Goal: Information Seeking & Learning: Learn about a topic

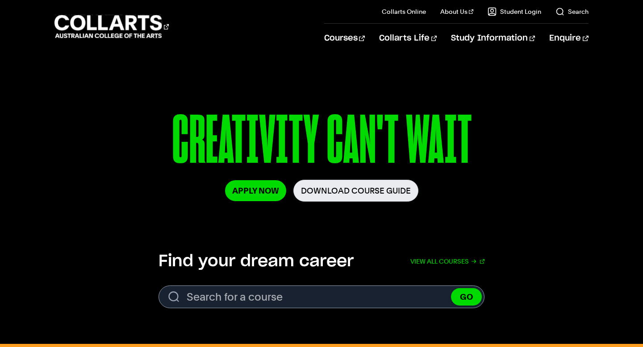
scroll to position [101, 0]
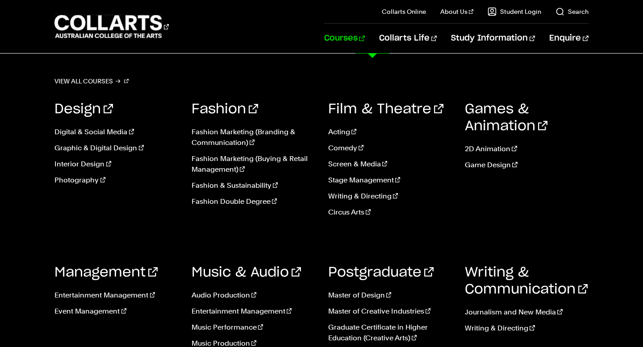
scroll to position [650, 0]
click at [365, 43] on link "Courses" at bounding box center [344, 38] width 41 height 29
click at [111, 147] on link "Graphic & Digital Design" at bounding box center [115, 148] width 123 height 11
click at [115, 146] on link "Graphic & Digital Design" at bounding box center [115, 148] width 123 height 11
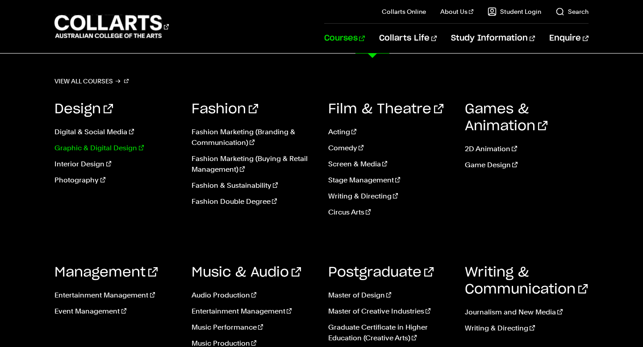
click at [115, 146] on link "Graphic & Digital Design" at bounding box center [115, 148] width 123 height 11
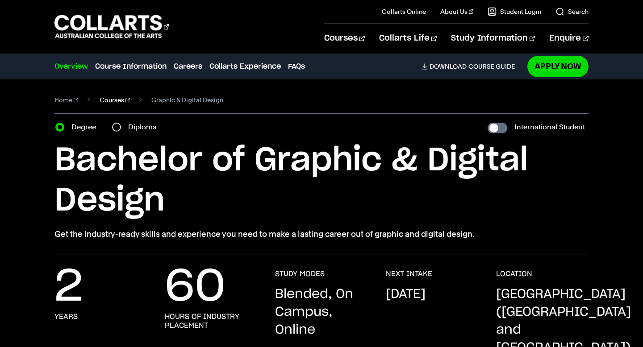
click at [103, 101] on link "Courses" at bounding box center [115, 100] width 30 height 12
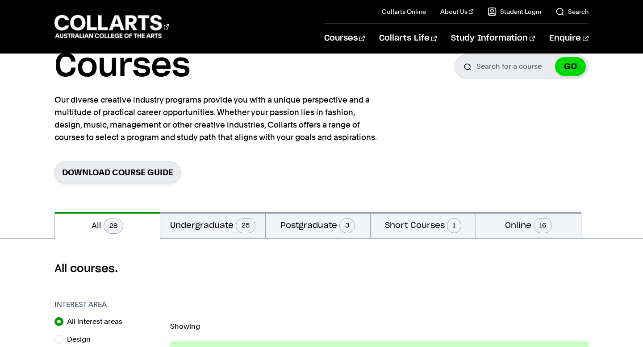
scroll to position [240, 0]
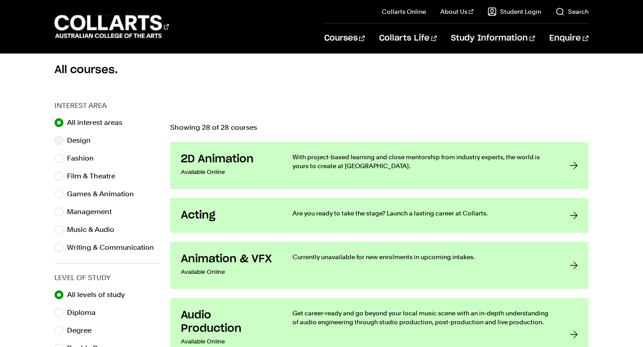
click at [79, 139] on label "Design" at bounding box center [82, 140] width 31 height 12
click at [63, 139] on input "Design" at bounding box center [58, 140] width 9 height 9
radio input "true"
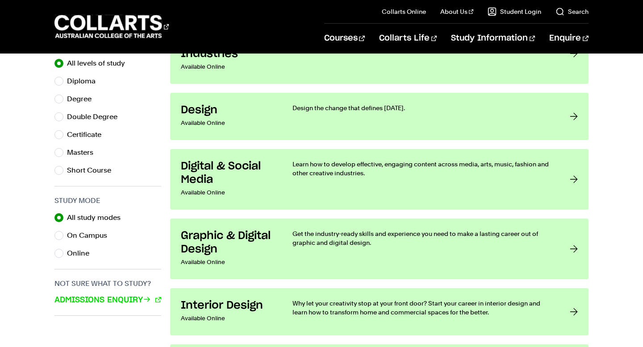
scroll to position [480, 0]
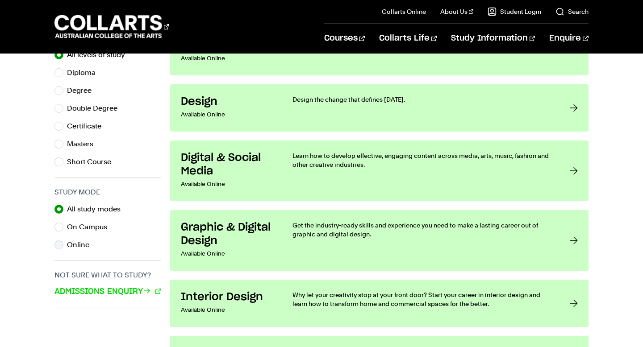
click at [77, 249] on label "Online" at bounding box center [81, 245] width 29 height 12
click at [63, 249] on input "Online" at bounding box center [58, 245] width 9 height 9
radio input "true"
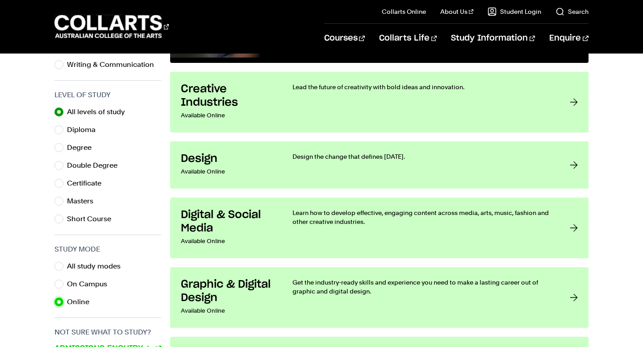
scroll to position [397, 0]
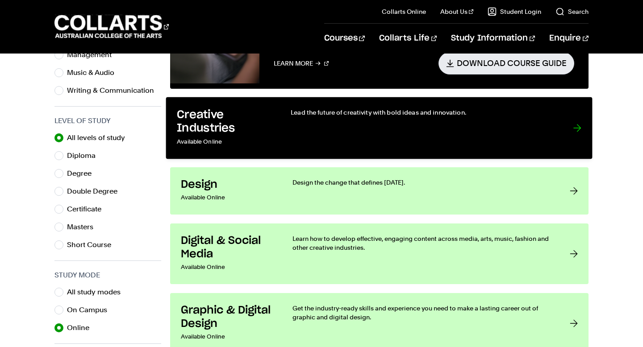
click at [437, 141] on div "Lead the future of creativity with bold ideas and innovation." at bounding box center [423, 128] width 264 height 40
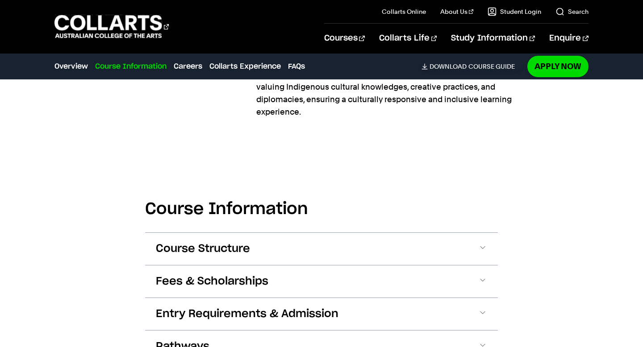
scroll to position [545, 0]
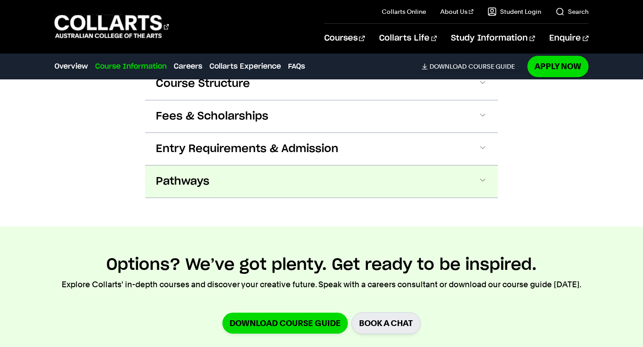
click at [297, 182] on button "Pathways" at bounding box center [321, 182] width 353 height 32
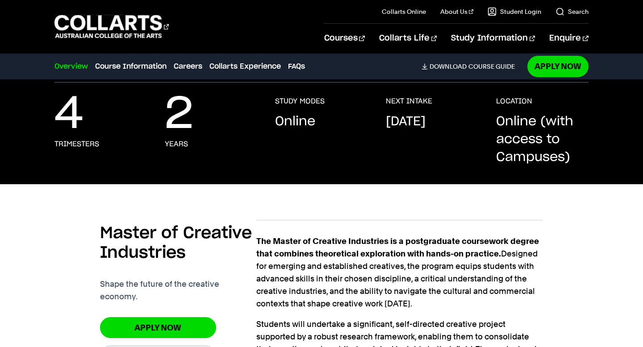
scroll to position [0, 0]
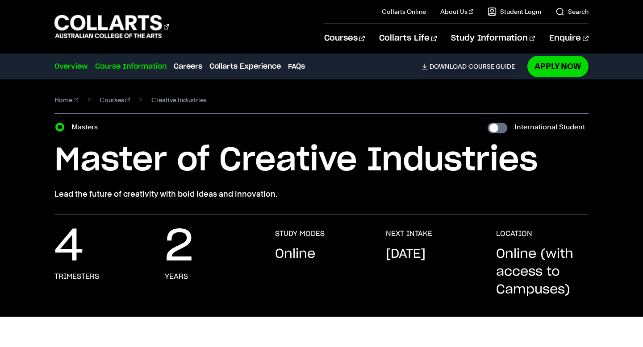
click at [143, 66] on link "Course Information" at bounding box center [130, 66] width 71 height 11
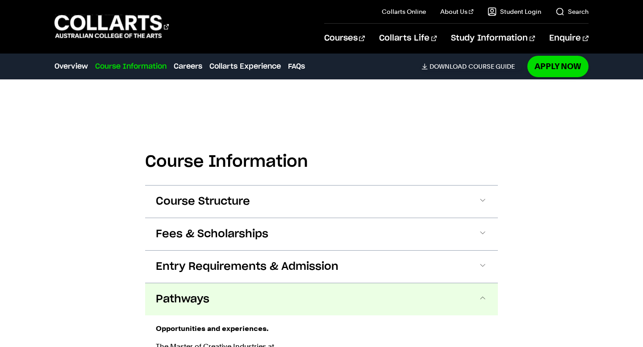
scroll to position [544, 0]
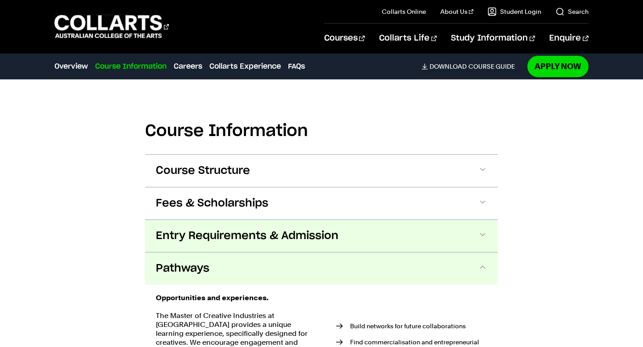
click at [197, 225] on button "Entry Requirements & Admission" at bounding box center [321, 236] width 353 height 32
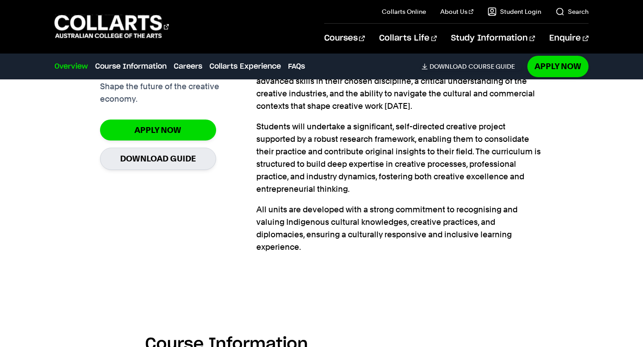
scroll to position [323, 0]
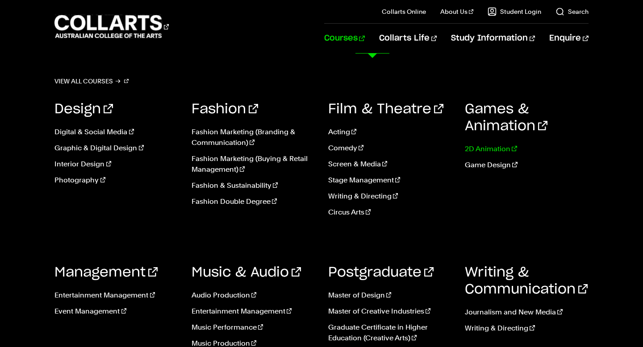
click at [469, 147] on link "2D Animation" at bounding box center [526, 149] width 123 height 11
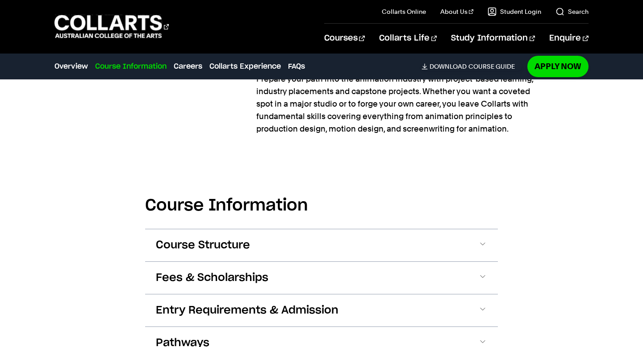
scroll to position [804, 0]
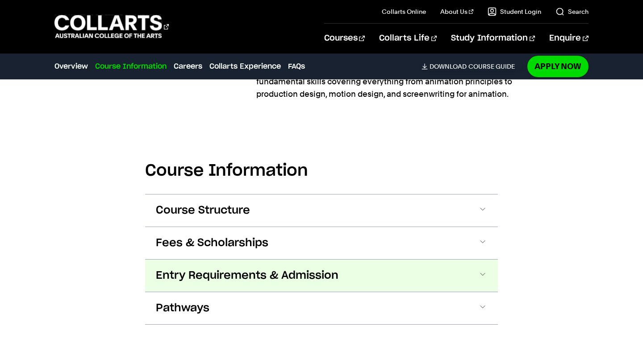
click at [256, 275] on span "Entry Requirements & Admission" at bounding box center [247, 276] width 183 height 14
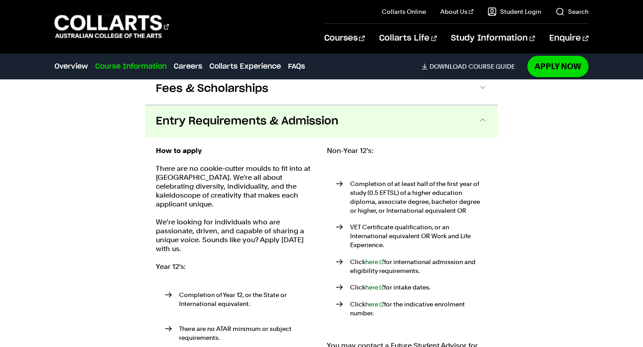
scroll to position [983, 0]
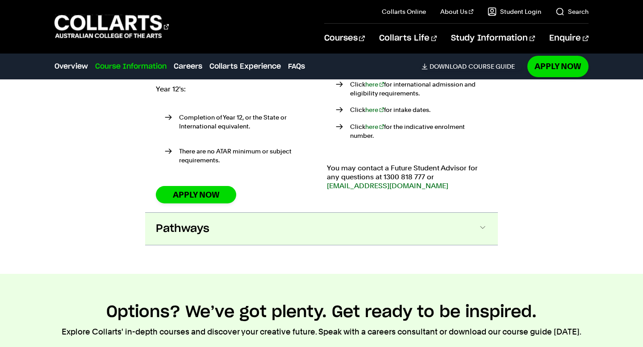
click at [289, 227] on button "Pathways" at bounding box center [321, 229] width 353 height 32
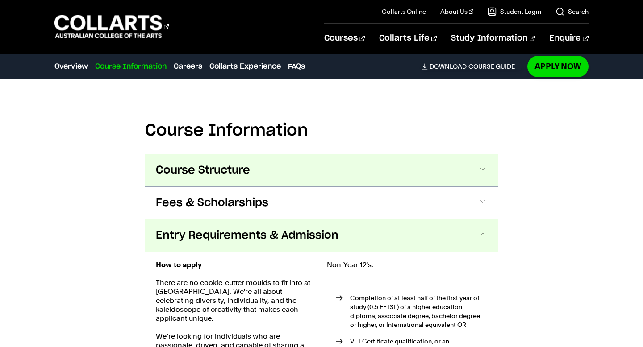
click at [306, 184] on button "Course Structure" at bounding box center [321, 170] width 353 height 32
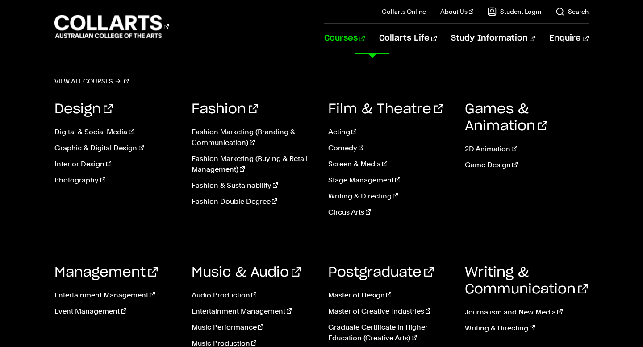
scroll to position [8, 0]
click at [489, 163] on link "Game Design" at bounding box center [526, 165] width 123 height 11
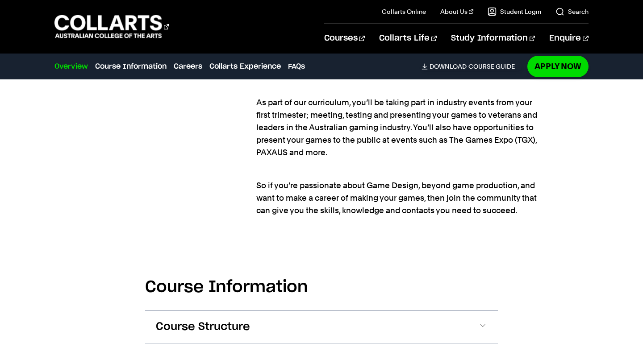
scroll to position [1292, 0]
